Goal: Information Seeking & Learning: Find specific fact

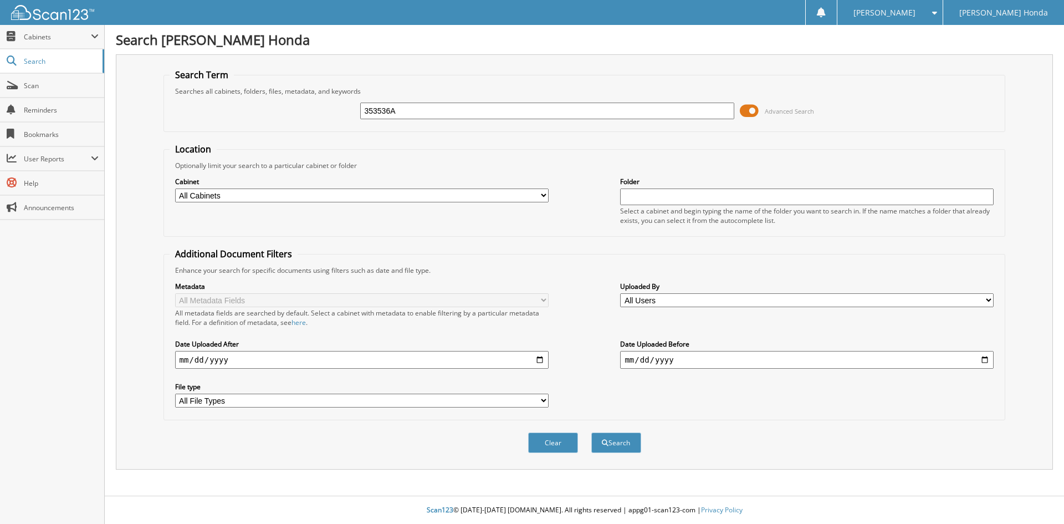
type input "353536A"
click at [591, 432] on button "Search" at bounding box center [616, 442] width 50 height 21
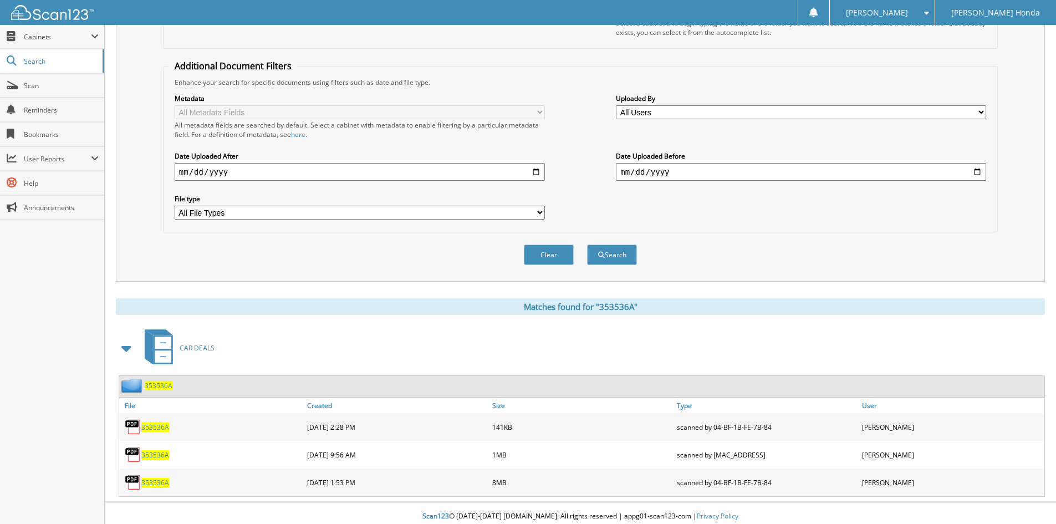
scroll to position [195, 0]
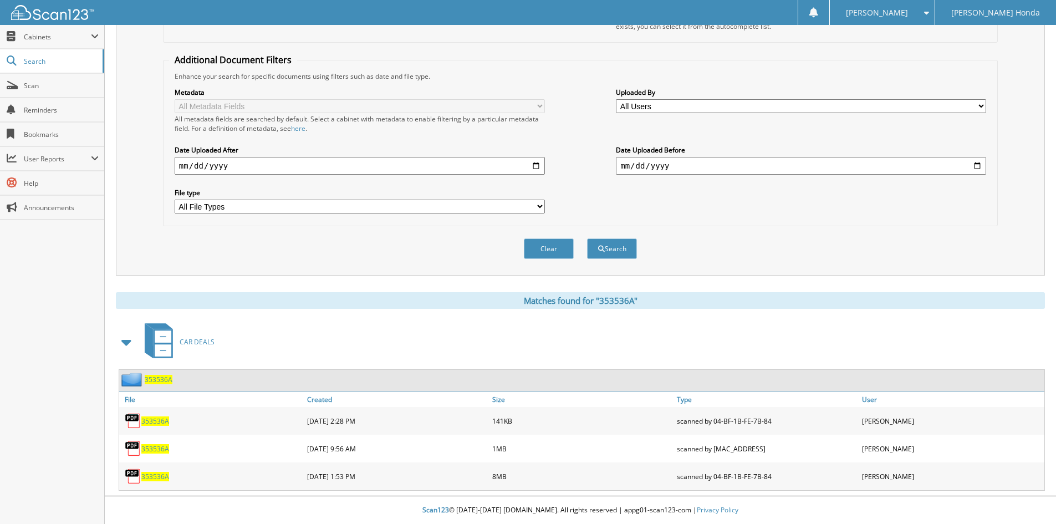
click at [156, 477] on span "353536A" at bounding box center [155, 476] width 28 height 9
